Goal: Transaction & Acquisition: Purchase product/service

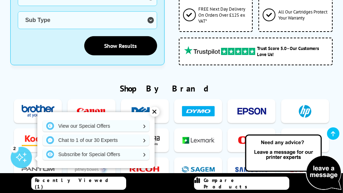
scroll to position [249, 0]
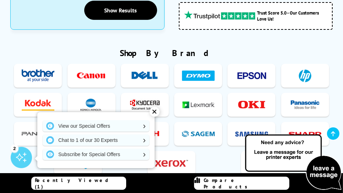
click at [242, 71] on img at bounding box center [251, 75] width 33 height 13
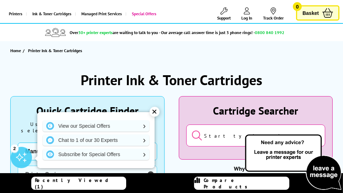
scroll to position [0, 0]
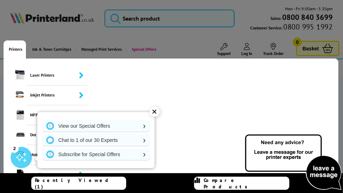
click at [13, 47] on link "Printers" at bounding box center [15, 49] width 22 height 18
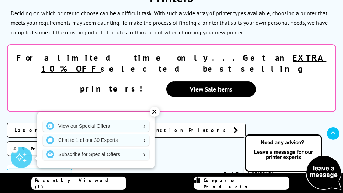
scroll to position [142, 0]
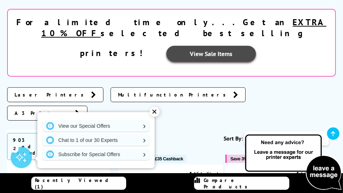
click at [166, 46] on link "View Sale Items" at bounding box center [211, 54] width 90 height 16
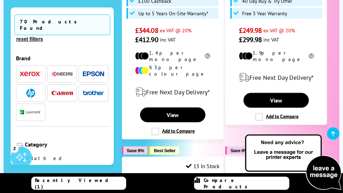
scroll to position [675, 0]
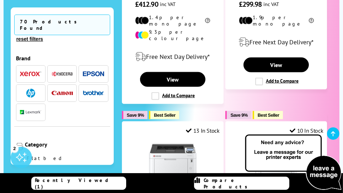
click at [89, 71] on img "button" at bounding box center [93, 73] width 21 height 5
